Goal: Task Accomplishment & Management: Manage account settings

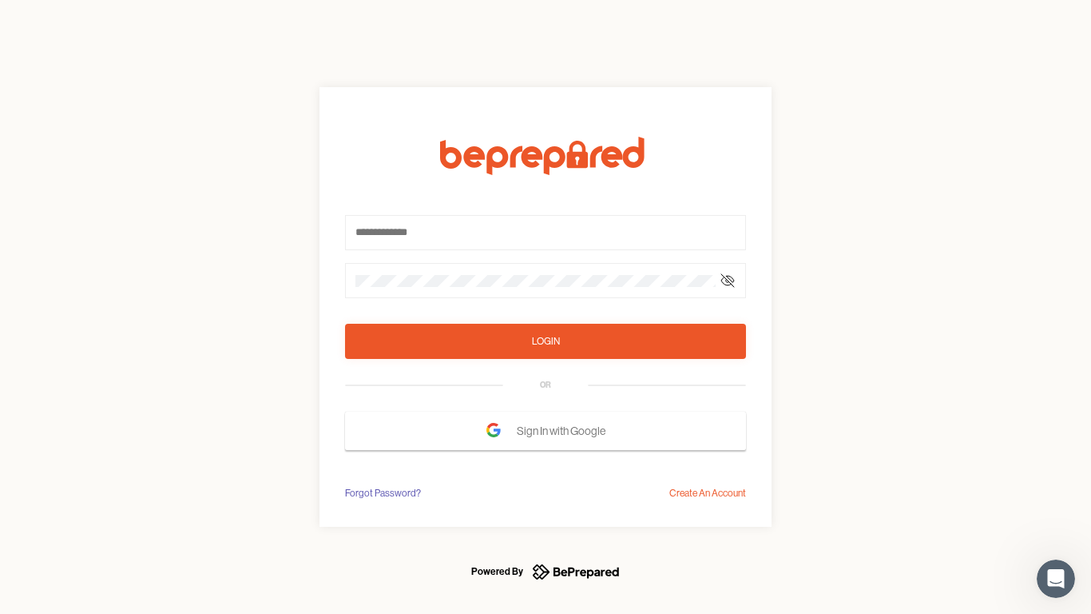
click at [546, 307] on form "Login OR Sign In with Google" at bounding box center [545, 293] width 401 height 313
click at [728, 280] on icon at bounding box center [727, 280] width 13 height 13
click at [546, 341] on div "Login" at bounding box center [546, 341] width 28 height 16
click at [546, 431] on span "Sign In with Google" at bounding box center [565, 430] width 97 height 29
click at [382, 493] on div "Forgot Password?" at bounding box center [383, 493] width 76 height 16
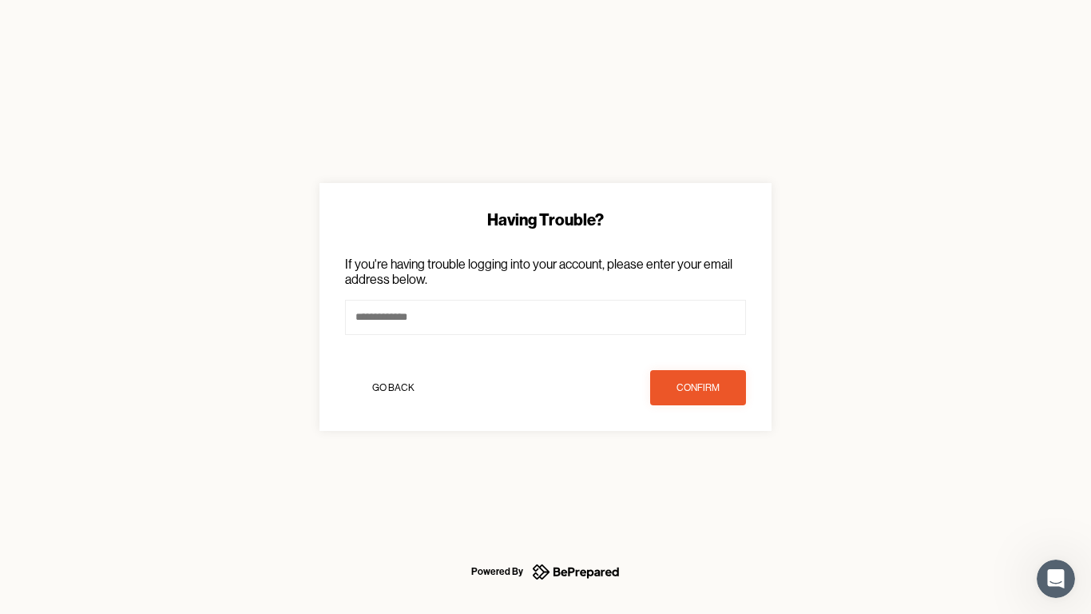
click at [708, 493] on div "Having Trouble? If you're having trouble logging into your account, please ente…" at bounding box center [545, 307] width 1091 height 614
click at [1056, 578] on icon "Open Intercom Messenger" at bounding box center [1056, 579] width 26 height 26
